Goal: Obtain resource: Download file/media

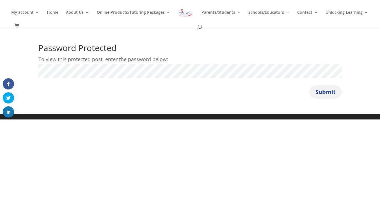
click at [324, 91] on button "Submit" at bounding box center [326, 91] width 32 height 13
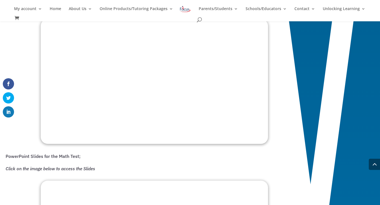
scroll to position [441, 0]
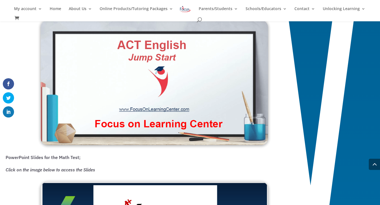
click at [184, 100] on img at bounding box center [154, 82] width 227 height 125
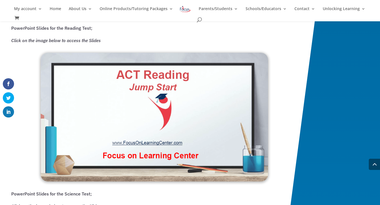
scroll to position [756, 0]
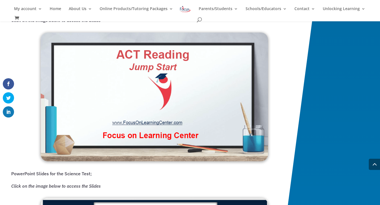
click at [106, 90] on img at bounding box center [154, 97] width 227 height 129
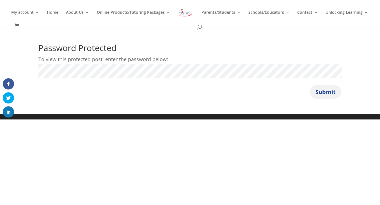
click at [322, 90] on button "Submit" at bounding box center [326, 91] width 32 height 13
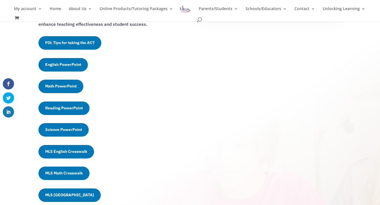
scroll to position [132, 0]
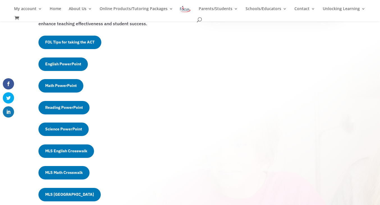
click at [72, 127] on link "Science PowerPoint" at bounding box center [63, 129] width 50 height 13
